Goal: Transaction & Acquisition: Purchase product/service

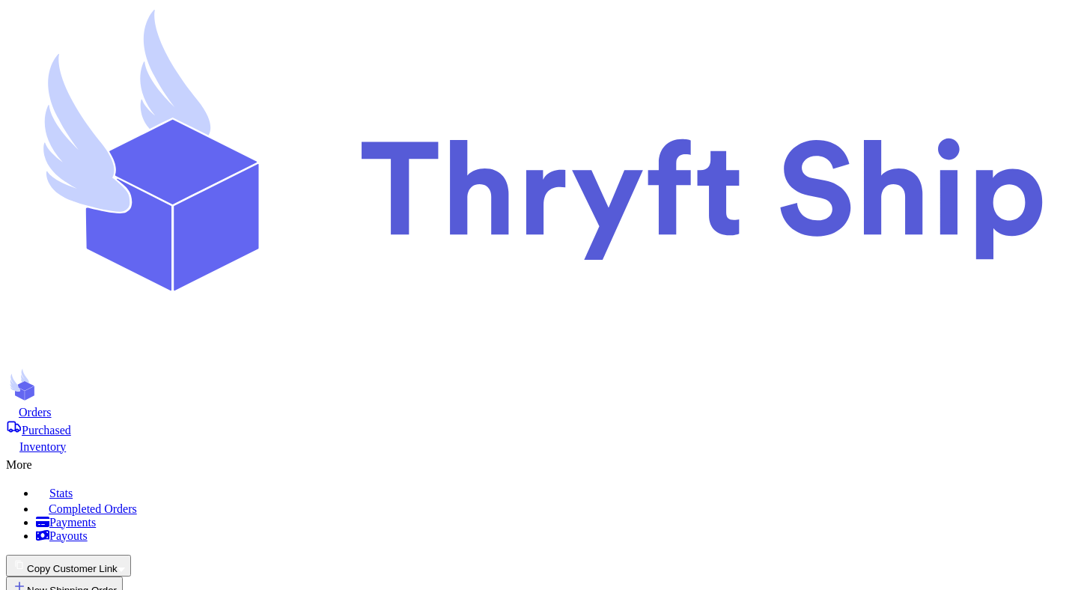
scroll to position [156, 0]
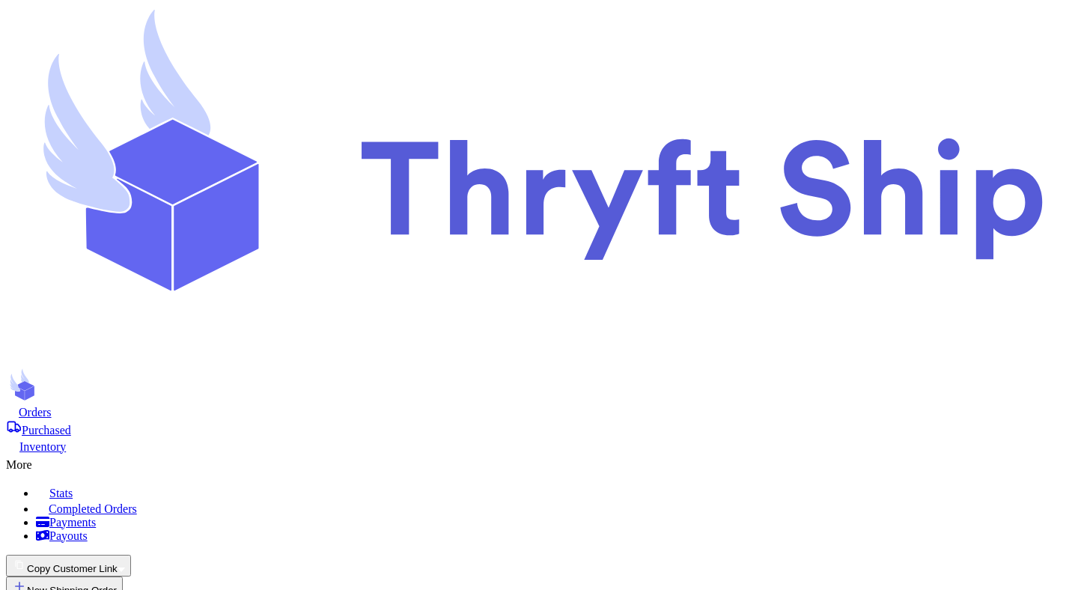
checkbox input "true"
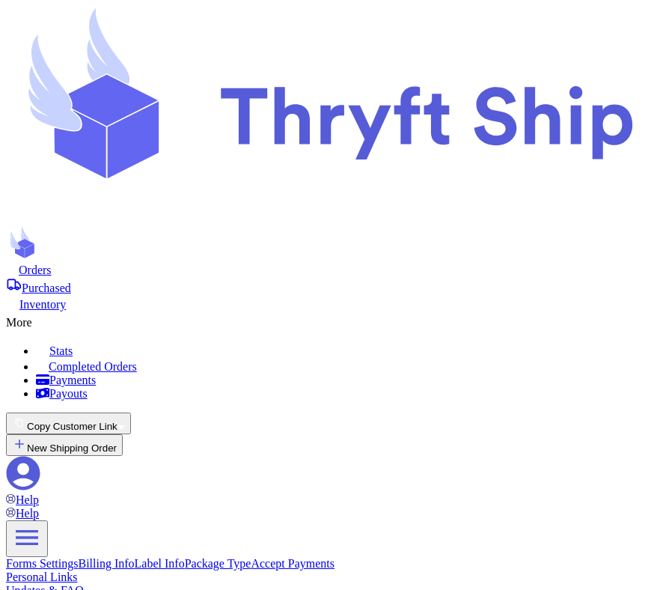
radio input "true"
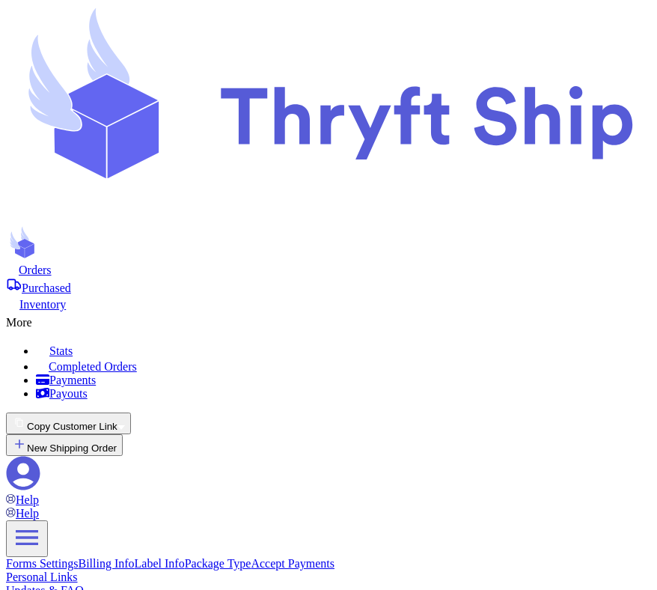
checkbox input "true"
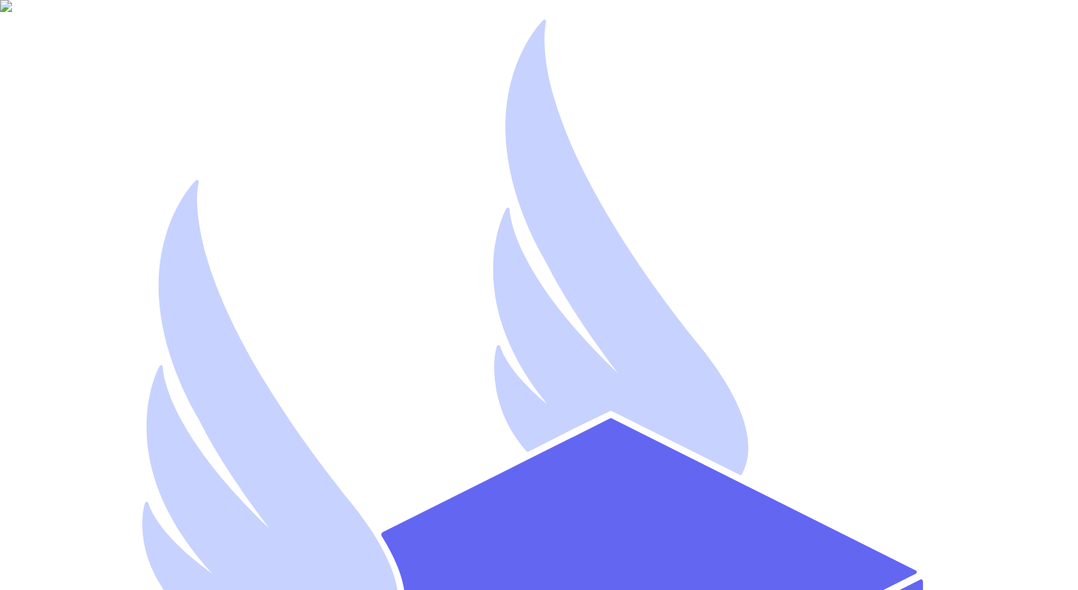
type input "mutahhar.ahmad+8@thryftship.com"
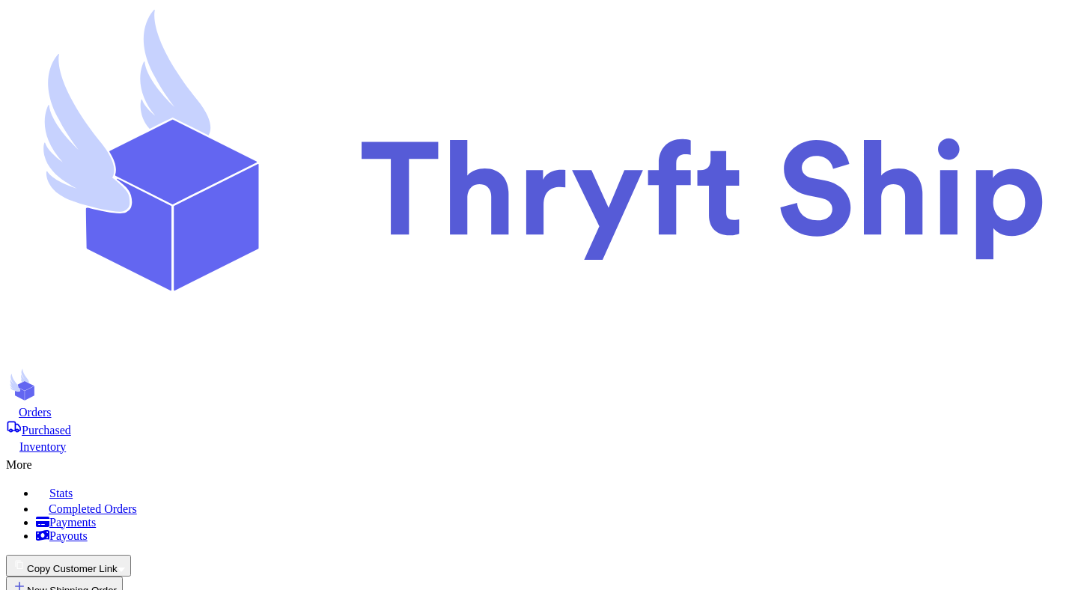
checkbox input "false"
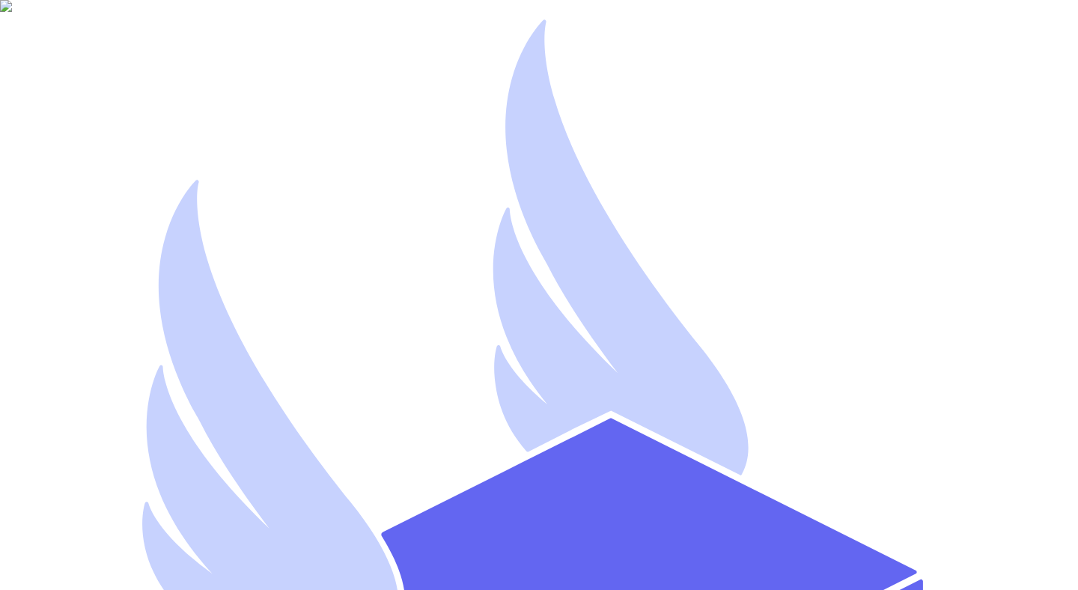
type input "[EMAIL_ADDRESS][DOMAIN_NAME]"
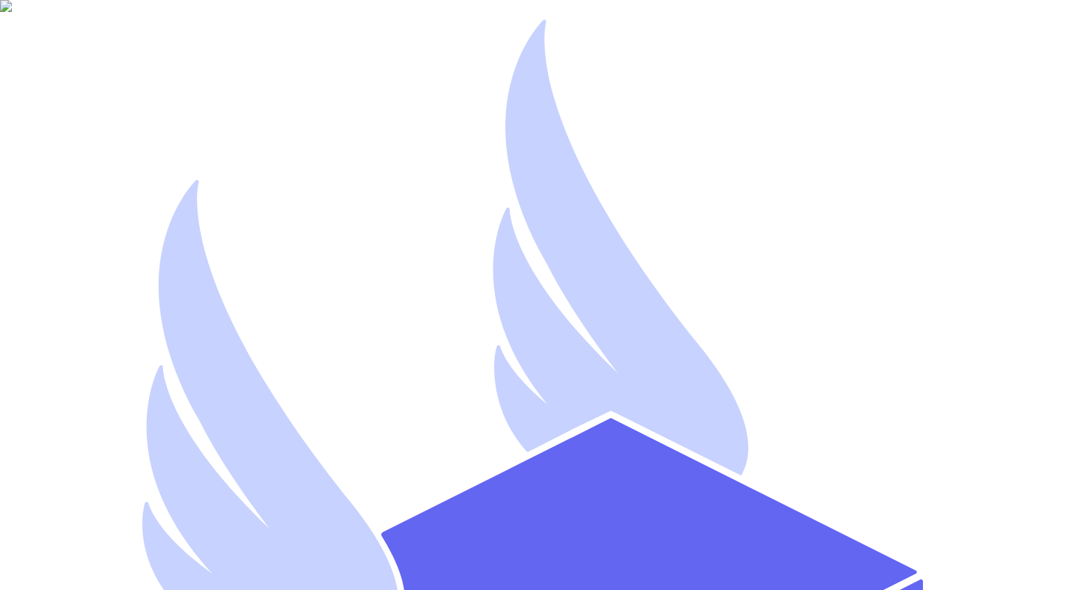
type input "Mutahhar Thryftship"
type input "mutahharahmadthryftship2"
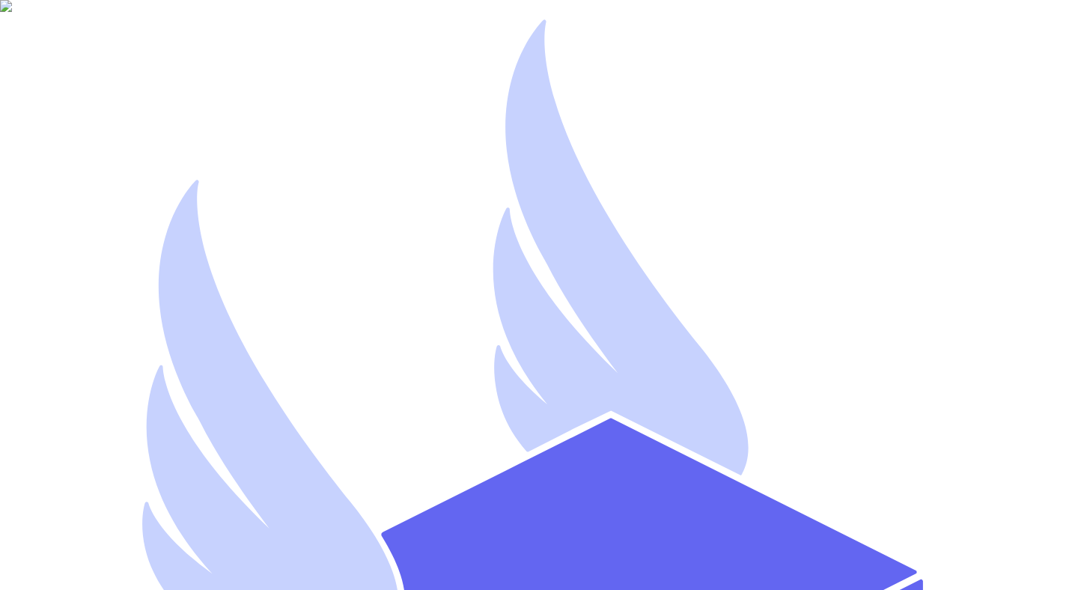
type input "[EMAIL_ADDRESS][DOMAIN_NAME]"
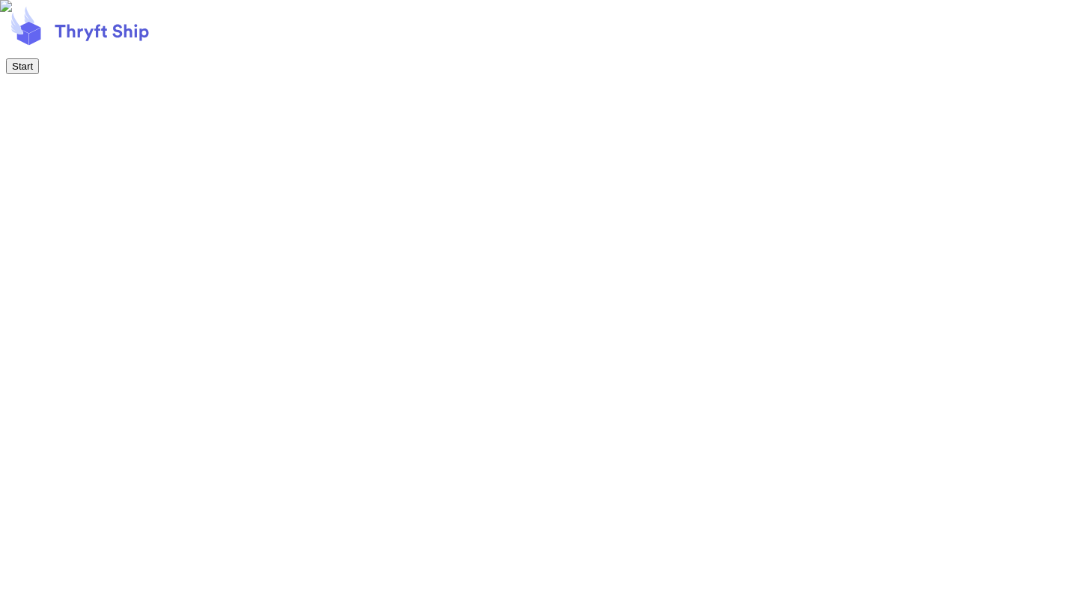
click at [39, 74] on button "Start" at bounding box center [22, 66] width 33 height 16
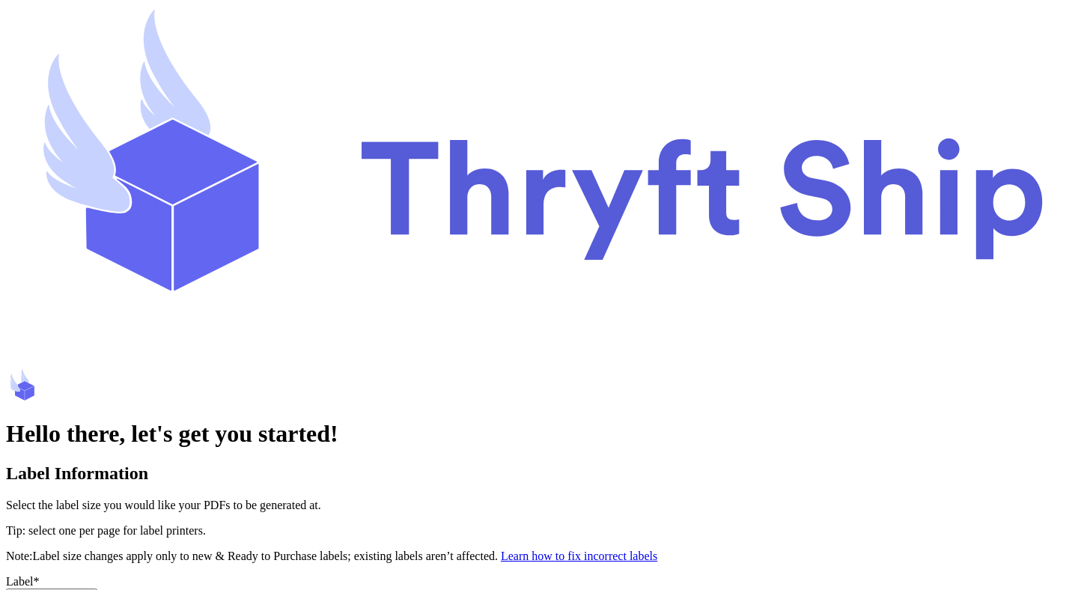
click at [97, 588] on button "Select an option" at bounding box center [51, 596] width 91 height 16
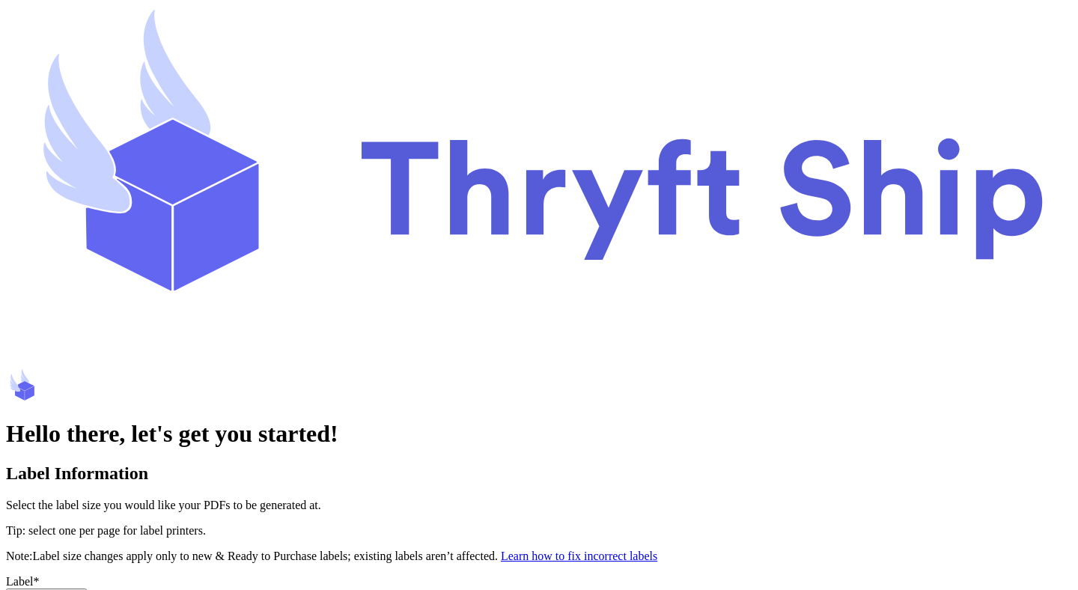
type input "Mutahhar"
type input "[PERSON_NAME]"
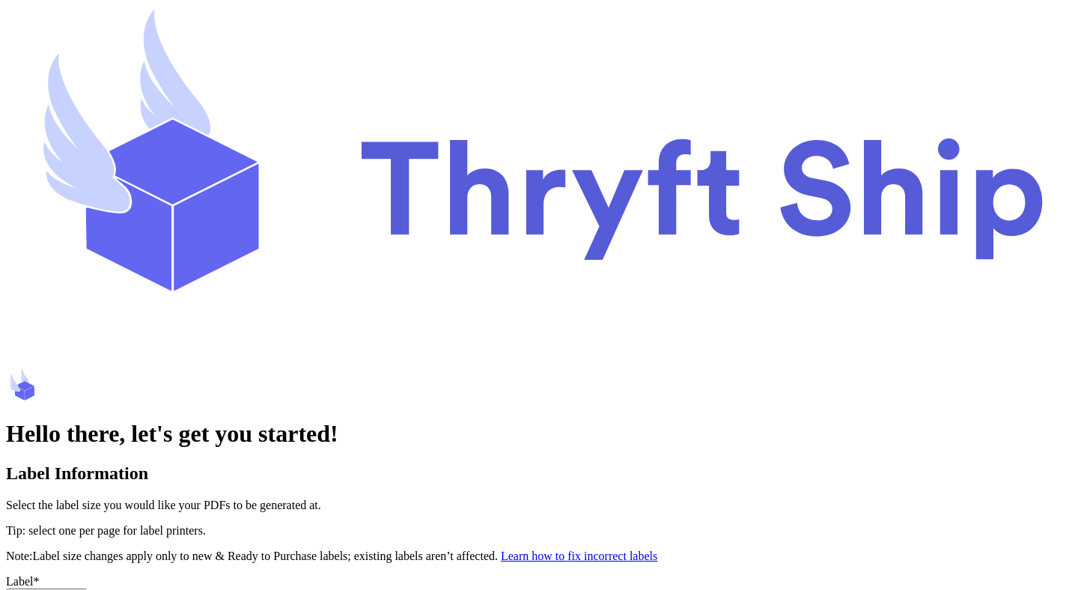
type input "SpaceX"
type input "8015551234"
type input "1234 South Temple Street"
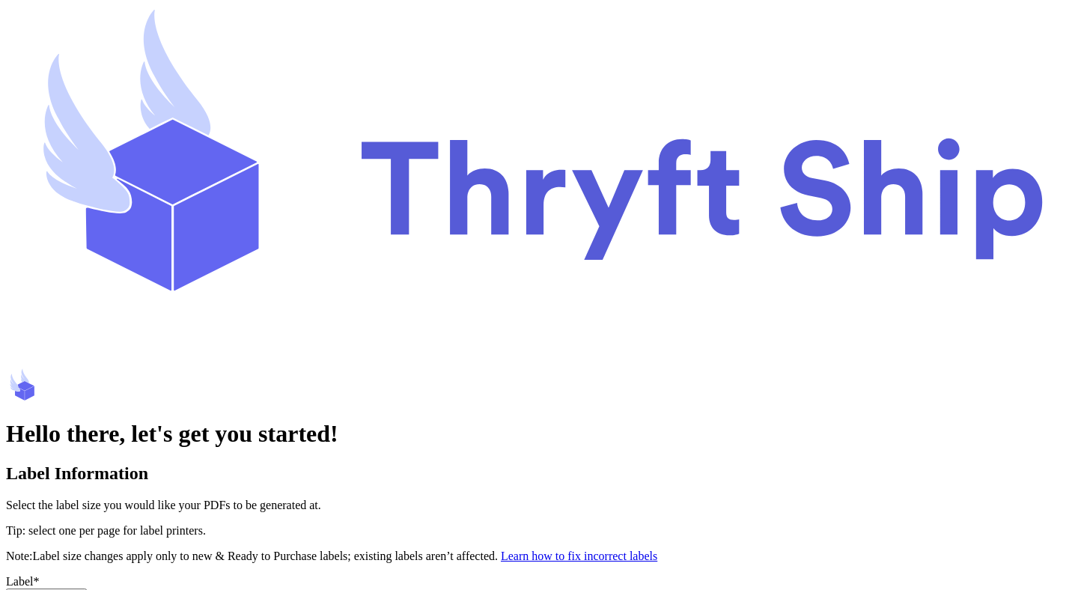
scroll to position [487, 0]
type input "Apt #12C"
type input "Salt Lake City"
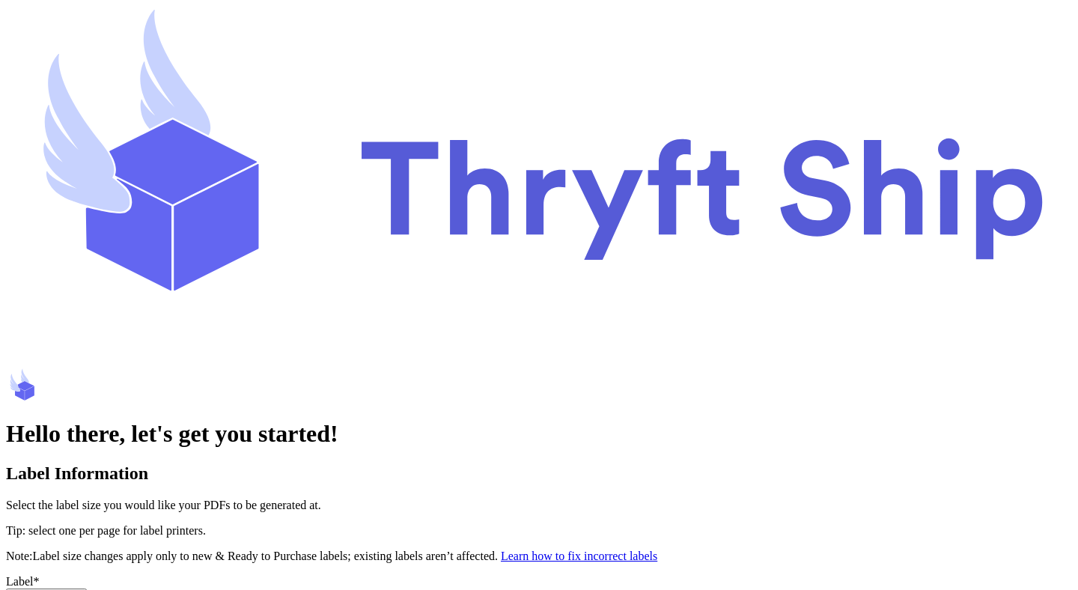
select select "UT"
type input "84116"
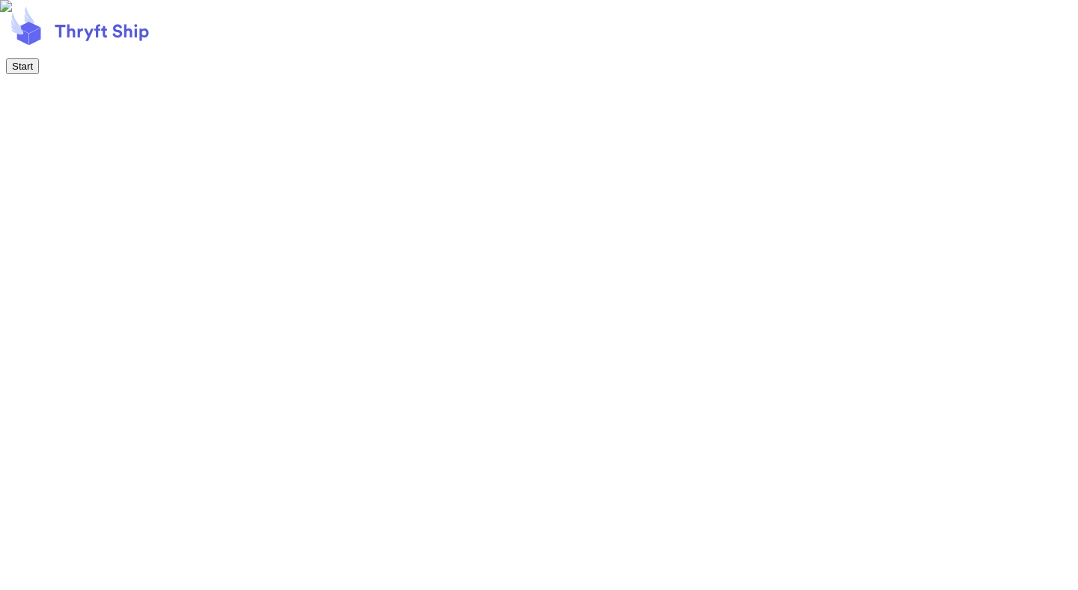
click at [39, 74] on button "Start" at bounding box center [22, 66] width 33 height 16
click at [38, 74] on button "Next" at bounding box center [22, 66] width 32 height 16
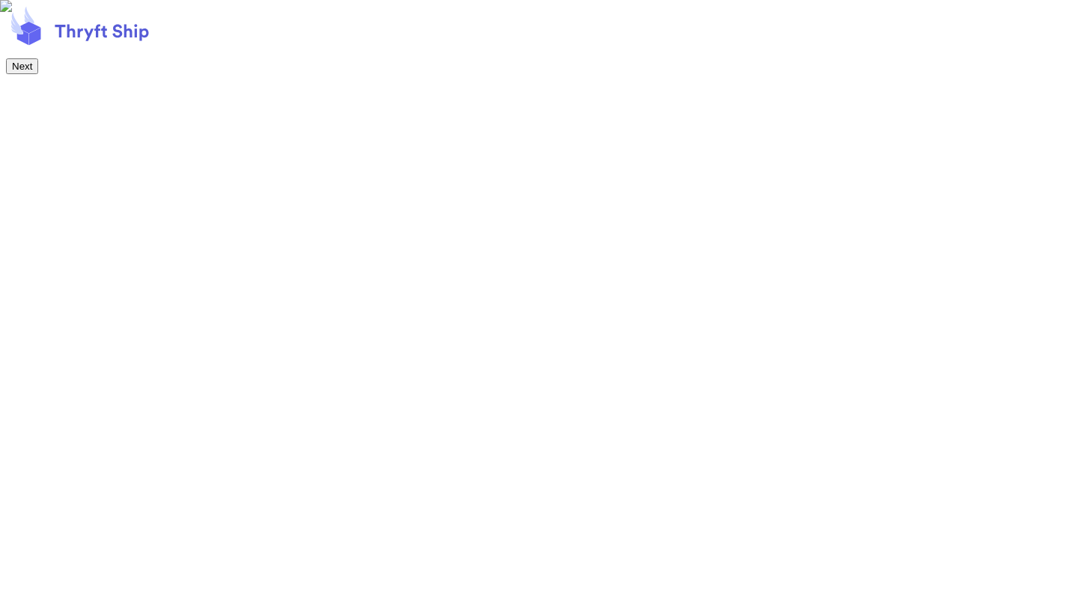
click at [38, 74] on button "Next" at bounding box center [22, 66] width 32 height 16
click at [83, 74] on button "Start Shipping!" at bounding box center [44, 66] width 77 height 16
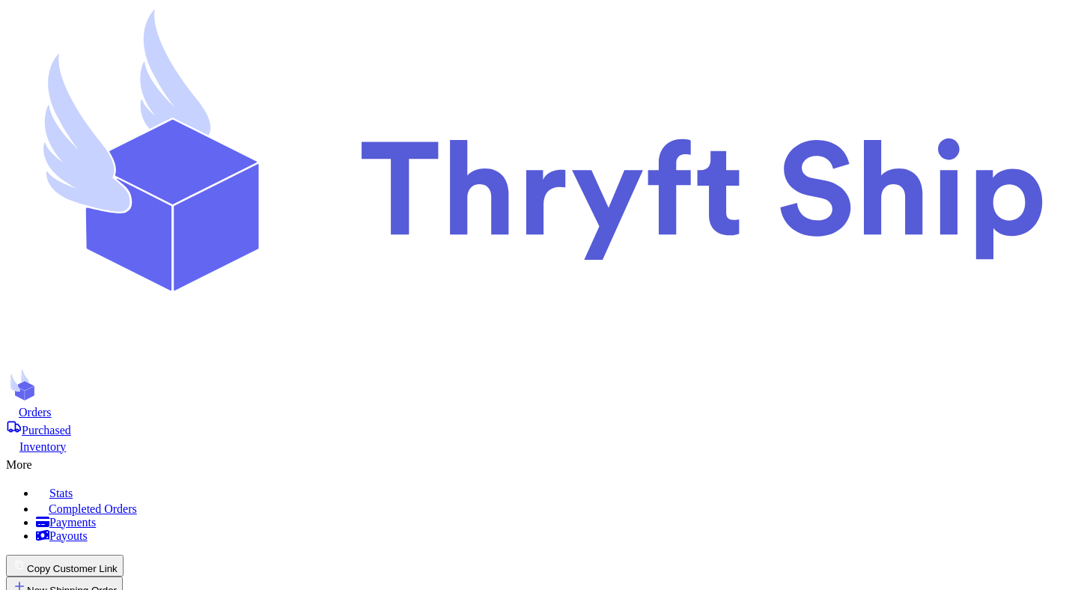
radio input "true"
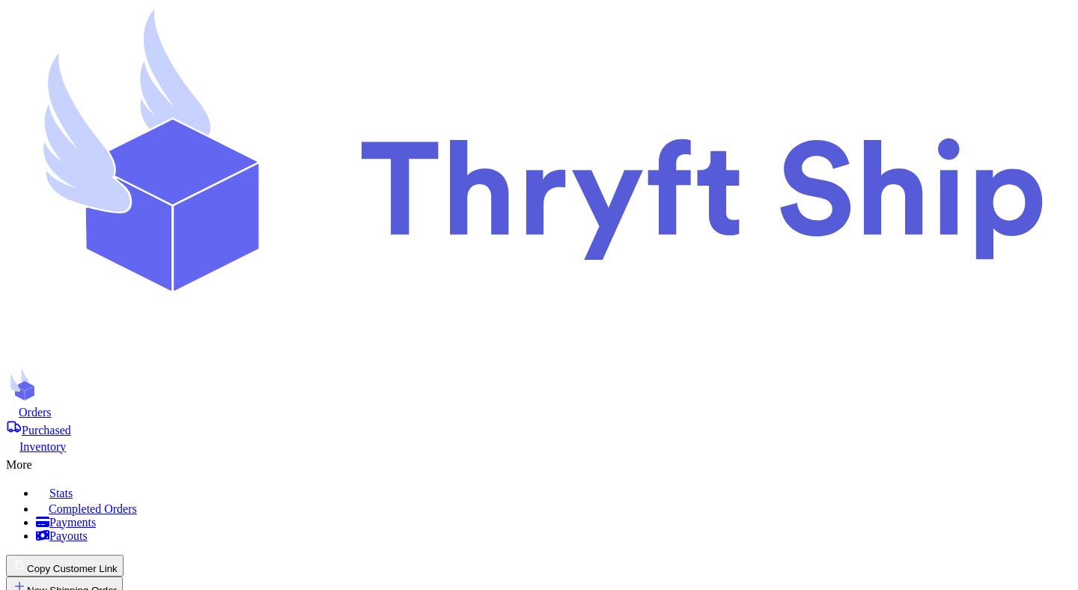
checkbox input "true"
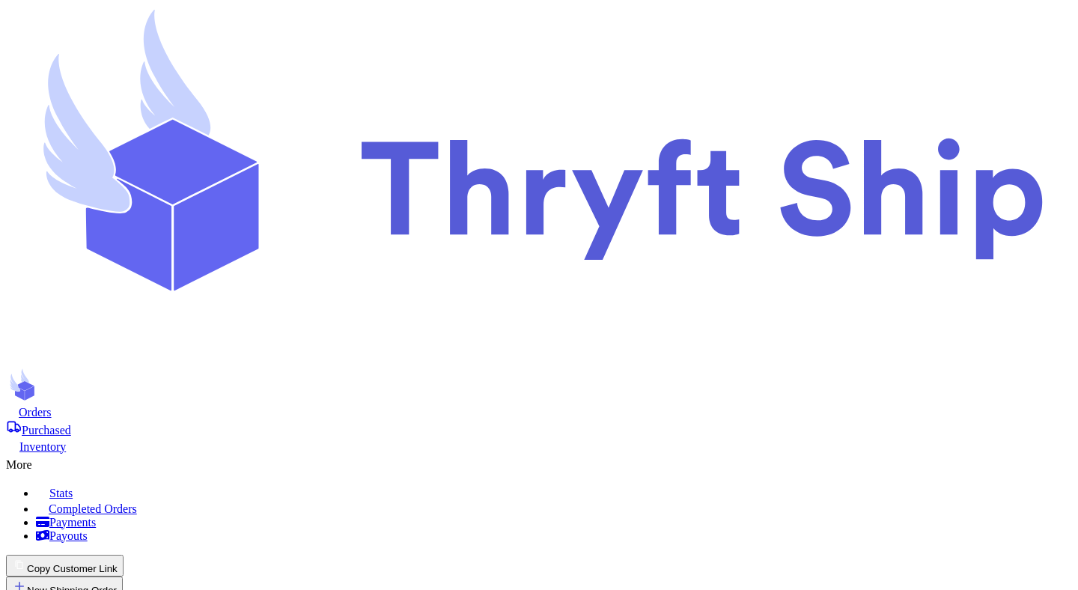
click at [19, 404] on icon at bounding box center [12, 410] width 13 height 12
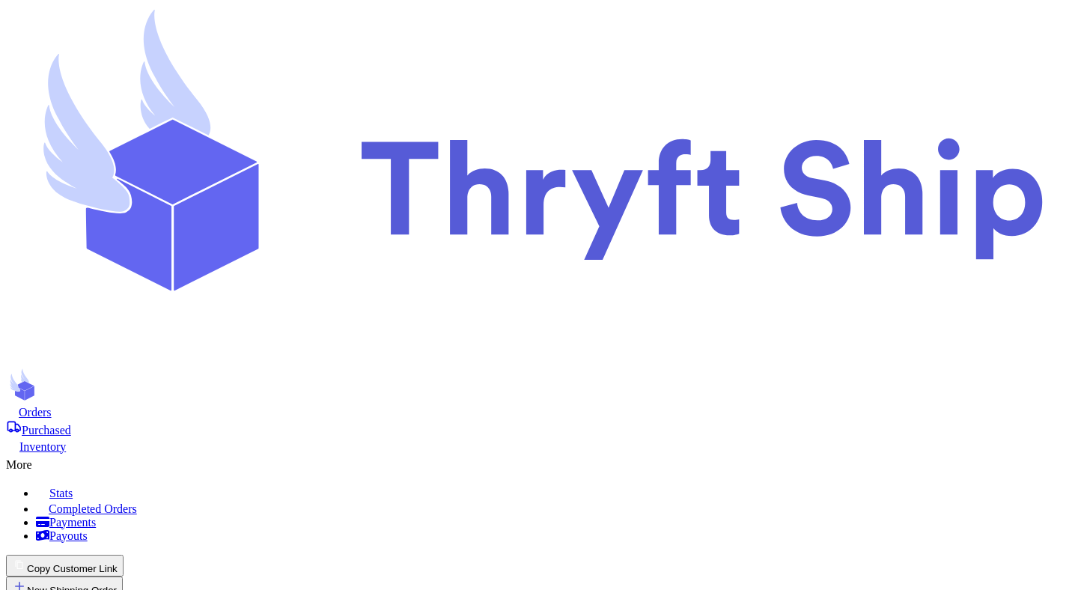
click at [52, 406] on span "Orders" at bounding box center [35, 412] width 33 height 13
click at [123, 576] on button "New Shipping Order" at bounding box center [64, 587] width 117 height 22
type input "t"
type input "te"
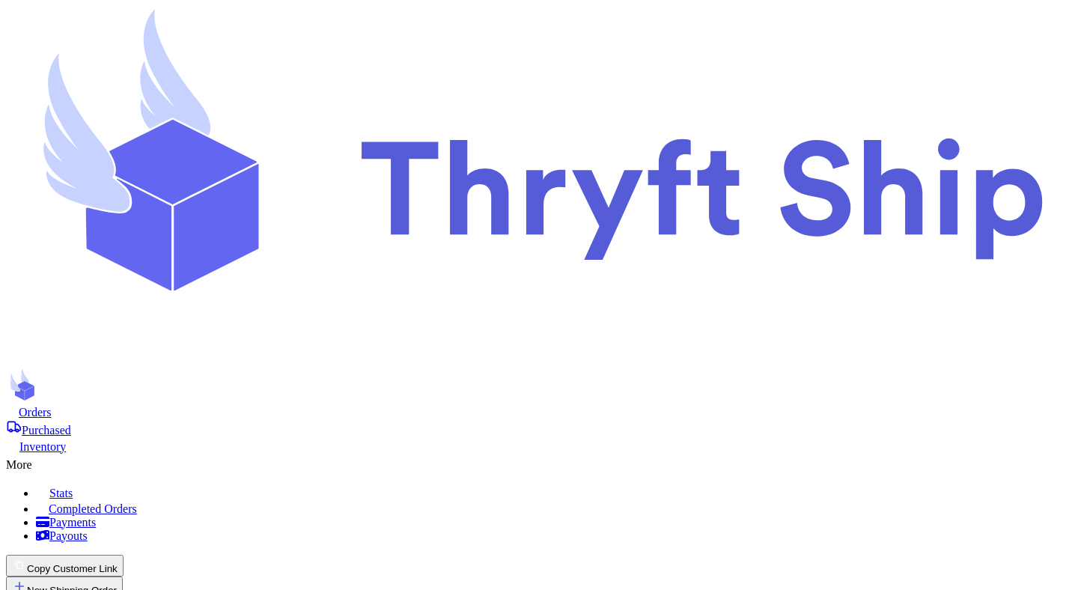
type input "tes"
type input "test"
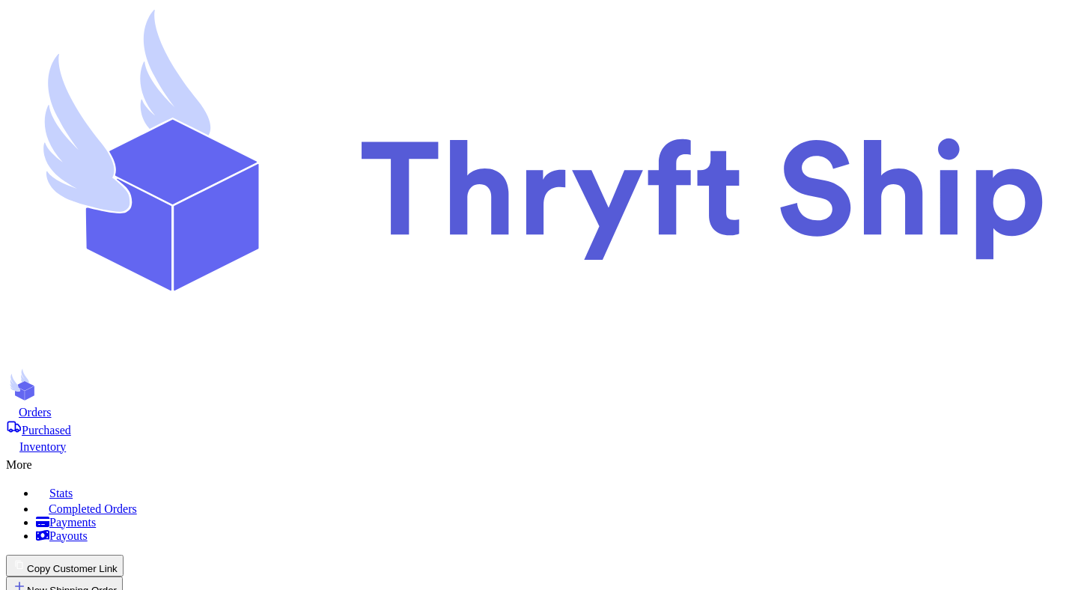
type input "testi"
type input "testin"
type input "testing"
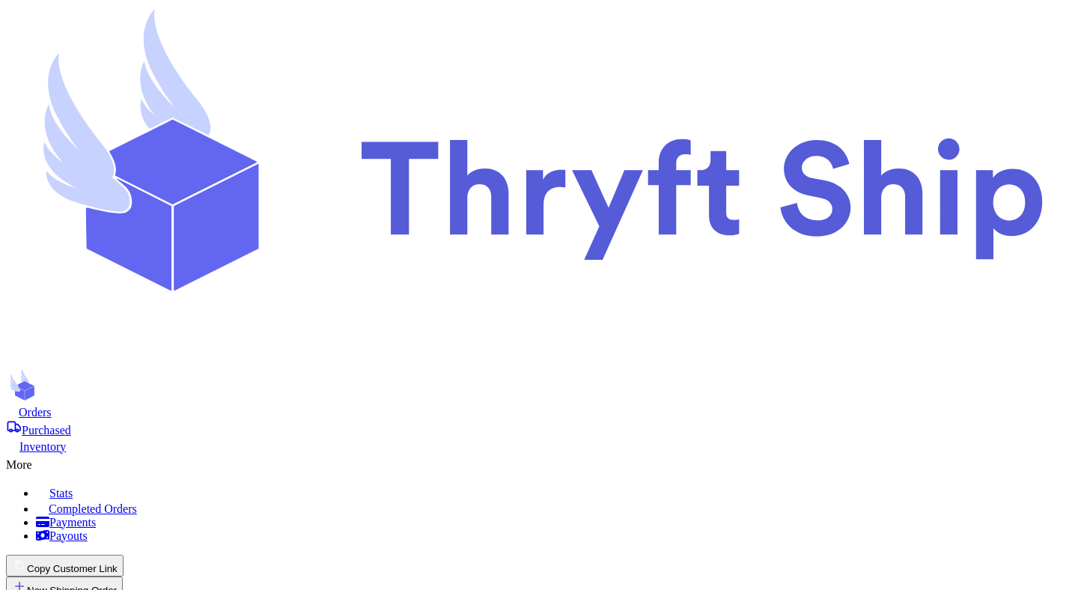
type input "Mutahhar"
type input "A"
type input "Ah"
type input "Ahm"
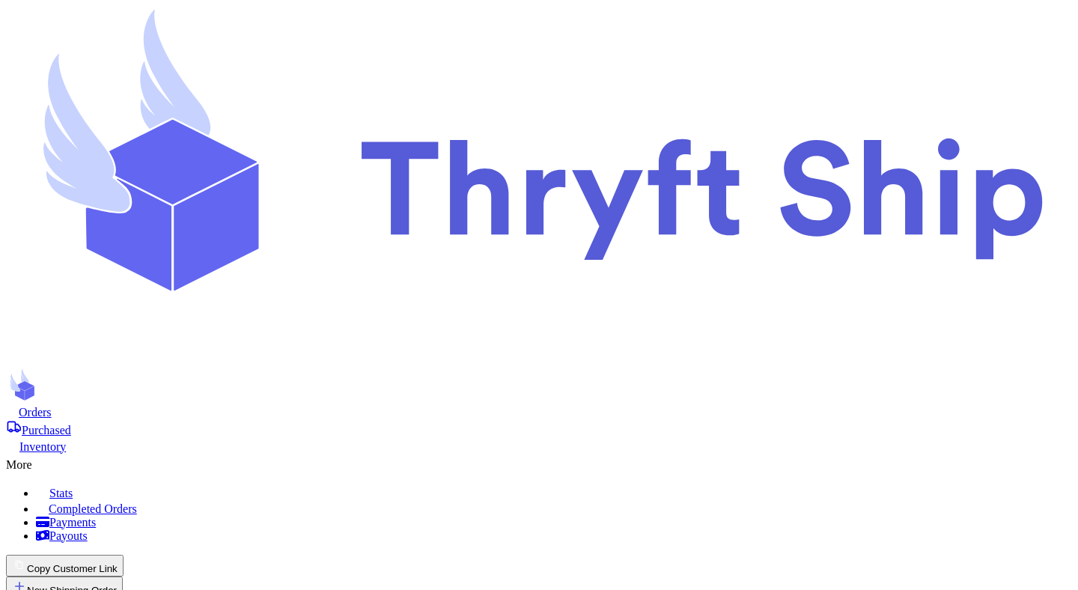
type input "Ahma"
type input "[PERSON_NAME]"
type input "[EMAIL_ADDRESS][DOMAIN_NAME]"
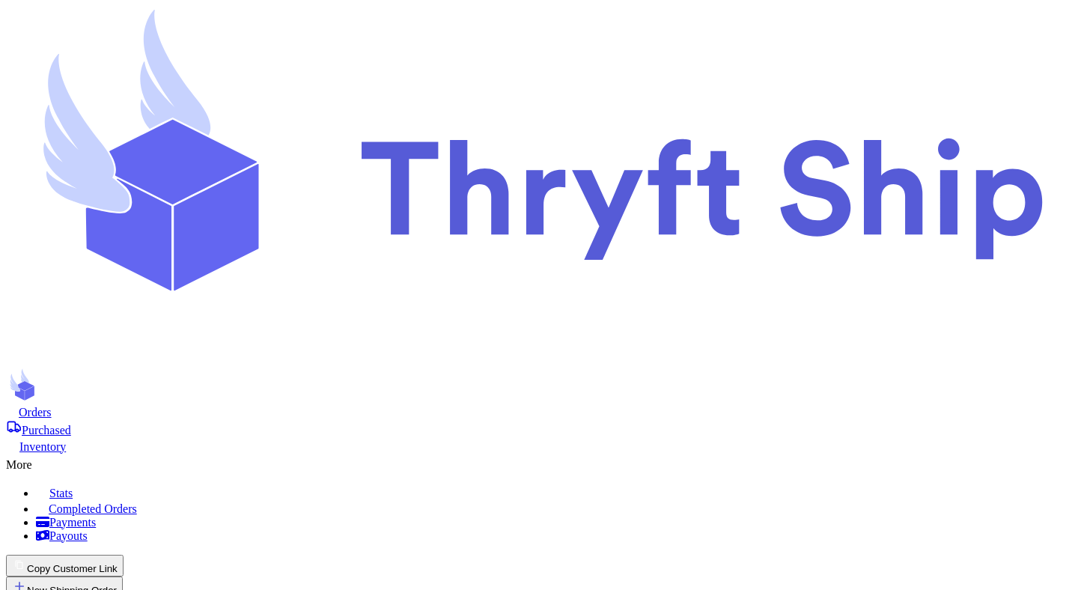
type input "[EMAIL_ADDRESS][DOMAIN_NAME]"
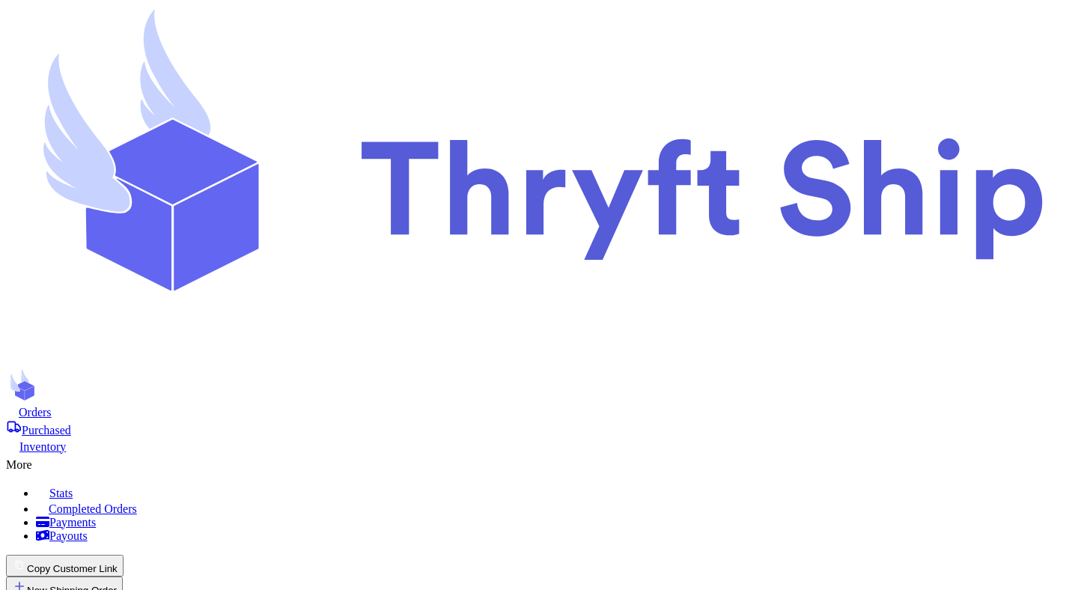
type input "[EMAIL_ADDRESS][DOMAIN_NAME]"
type input "[STREET_ADDRESS]"
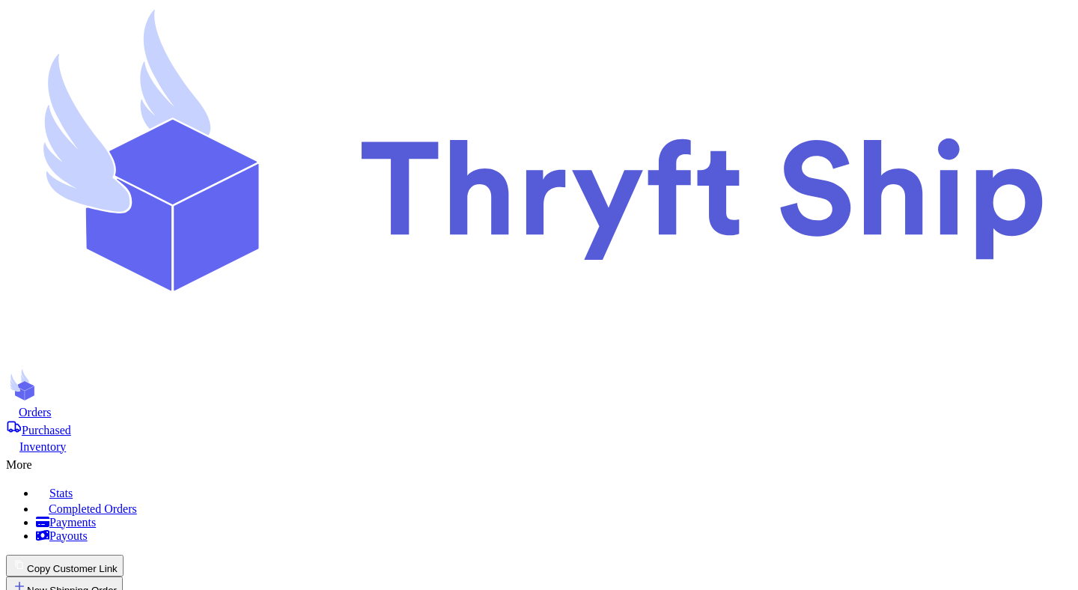
type input "[GEOGRAPHIC_DATA]"
select select "UT"
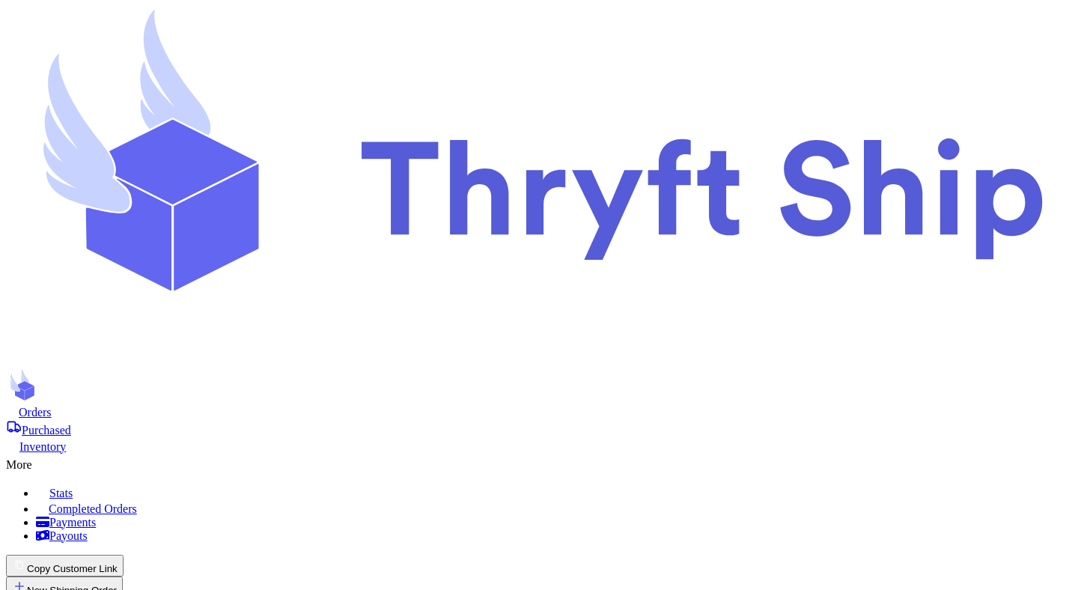
type input "84116"
type input "football"
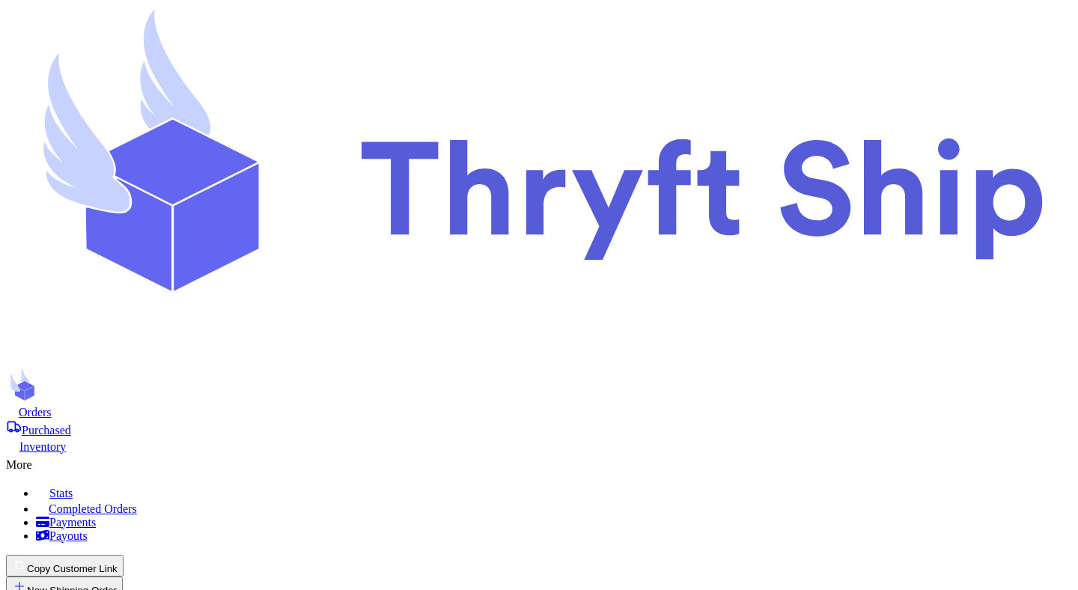
type input "33"
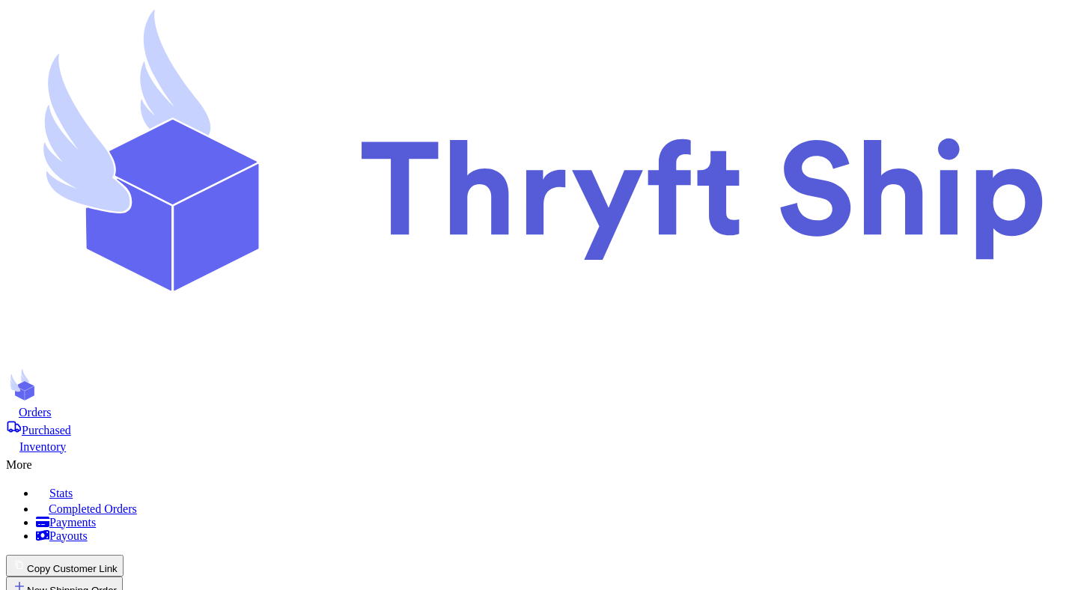
type input "10"
type input "20"
type input "30"
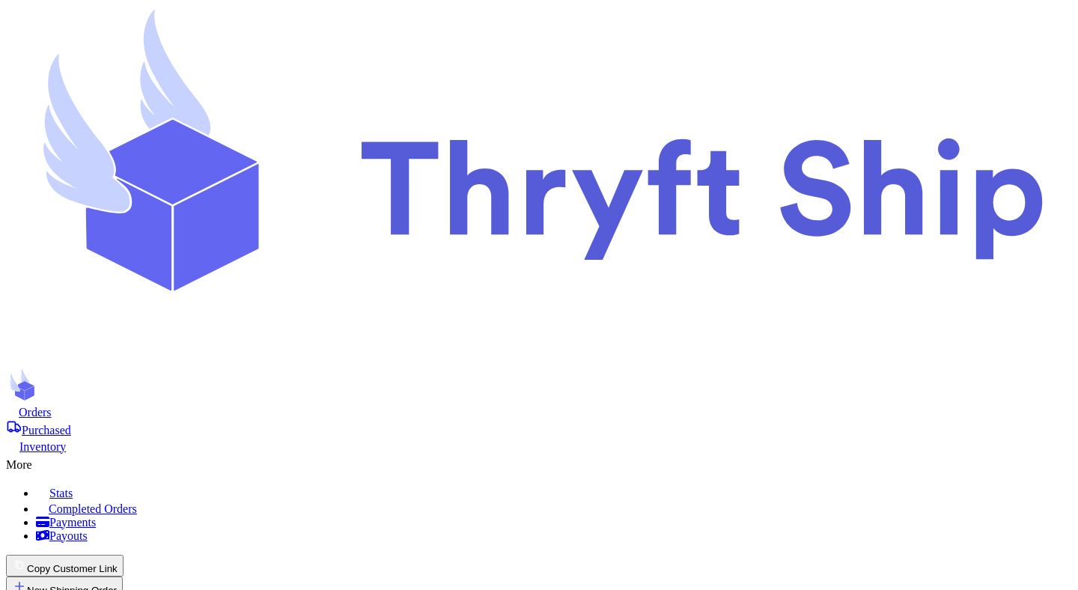
type input "2"
type input "1"
checkbox input "true"
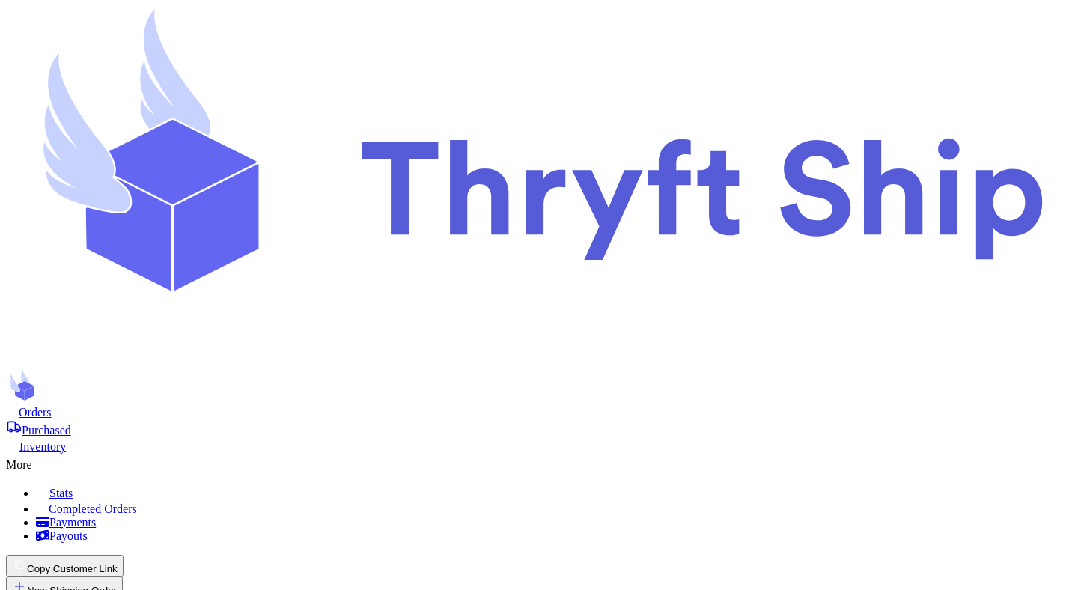
scroll to position [103, 0]
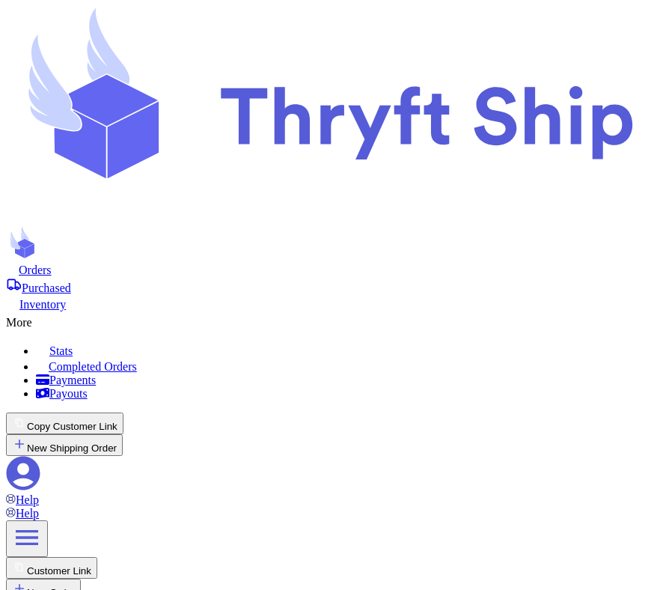
scroll to position [433, 0]
drag, startPoint x: 227, startPoint y: 270, endPoint x: 472, endPoint y: 349, distance: 257.8
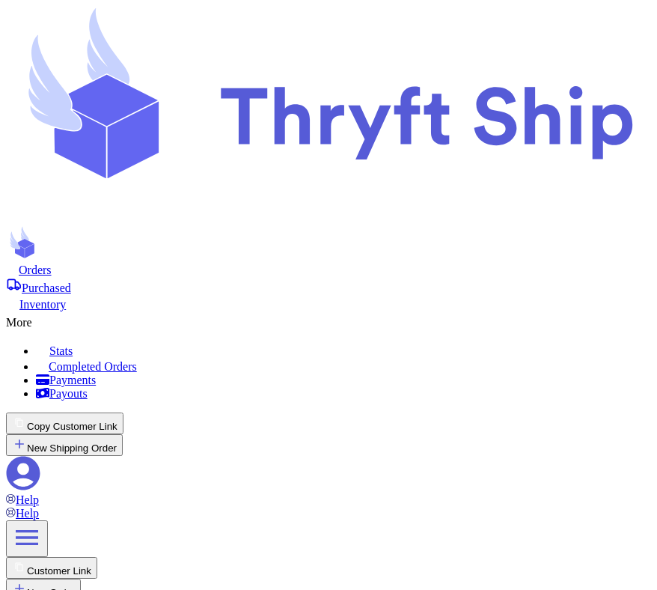
copy div "The following payment method types ["us_bank_account"] can only be used with Pa…"
